Goal: Transaction & Acquisition: Purchase product/service

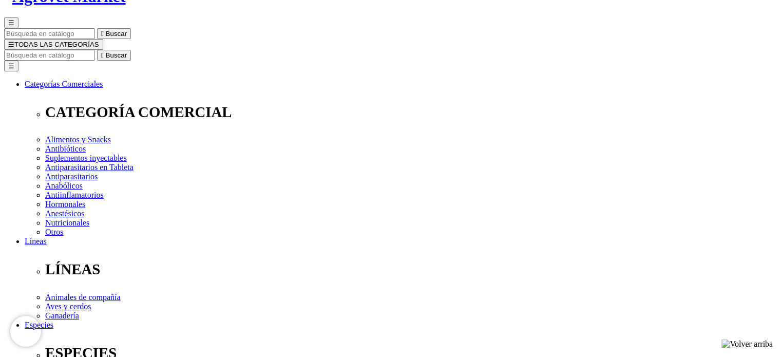
scroll to position [103, 0]
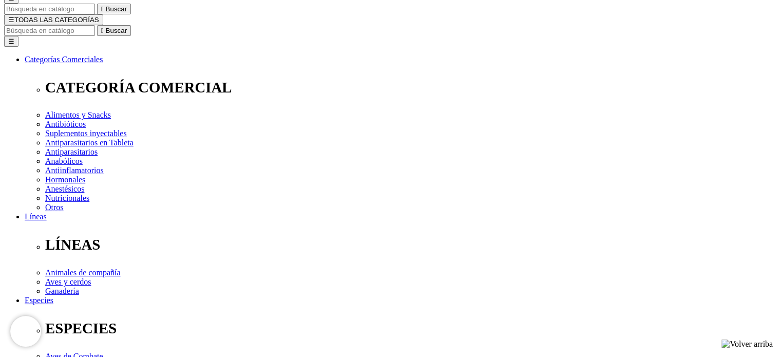
select select "373"
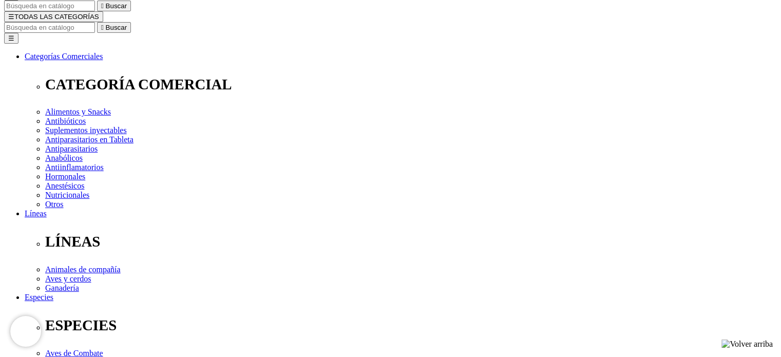
scroll to position [154, 0]
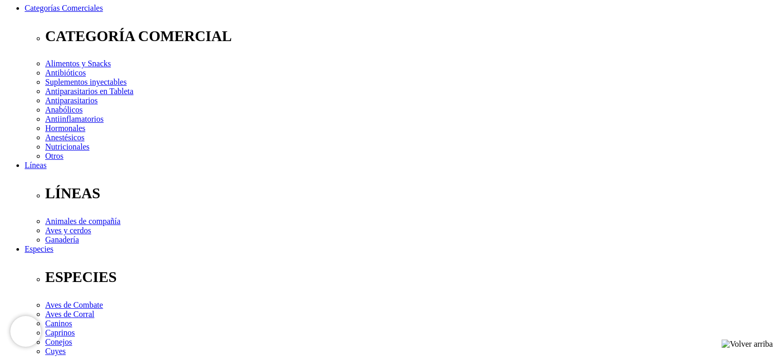
select select "374"
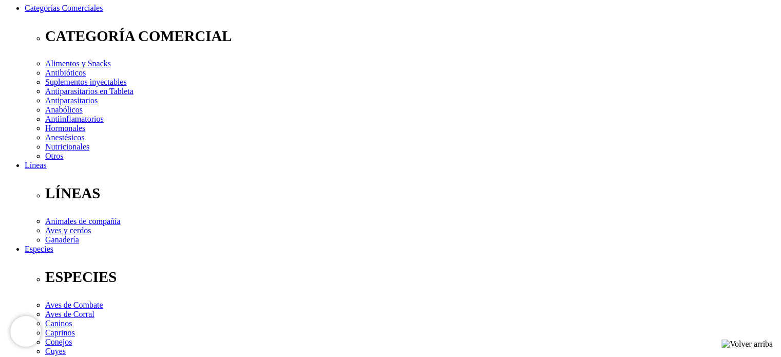
radio input "true"
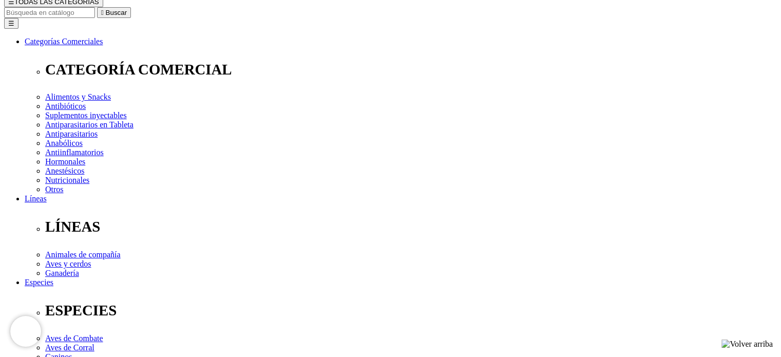
scroll to position [103, 0]
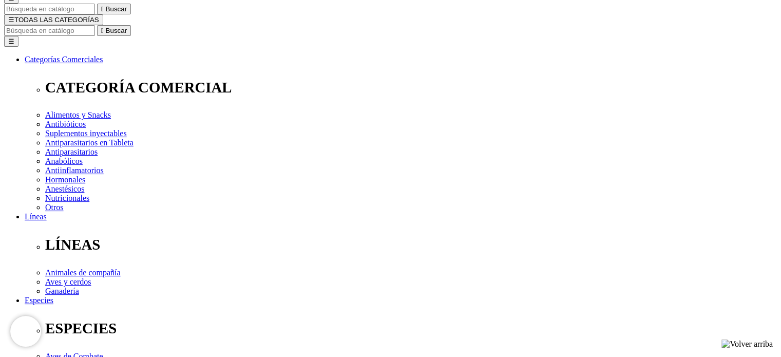
select select "375"
select select "376"
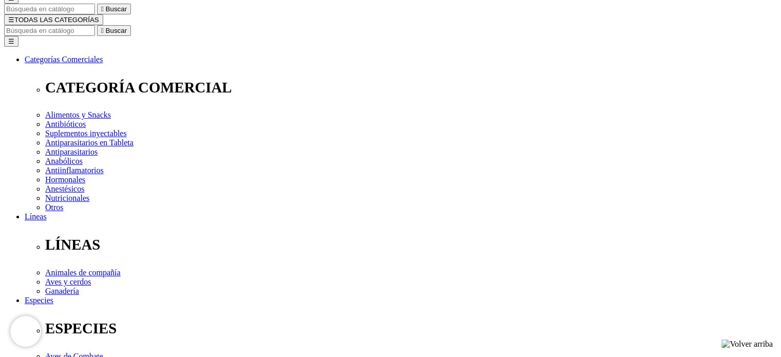
select select "375"
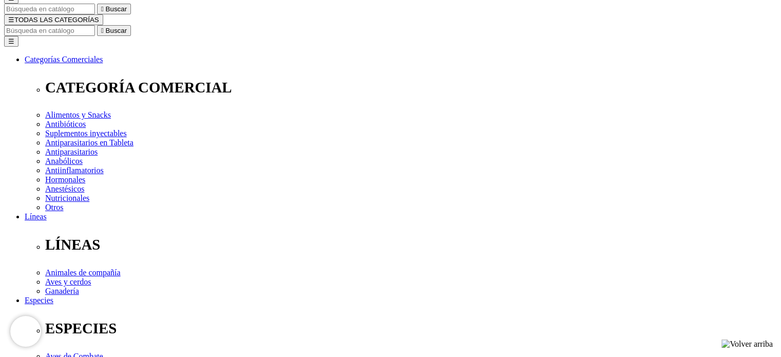
select select "376"
select select "375"
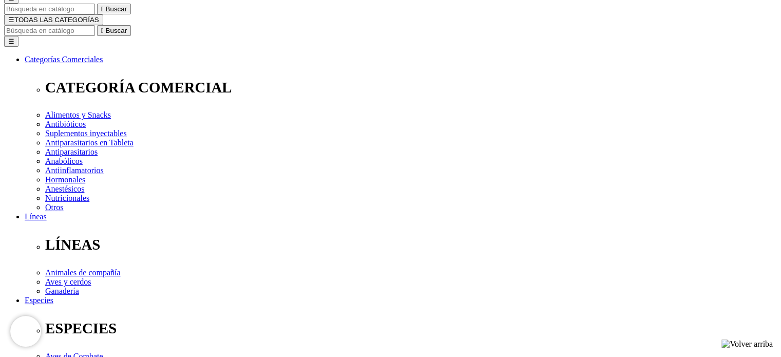
select select "375"
